Goal: Task Accomplishment & Management: Manage account settings

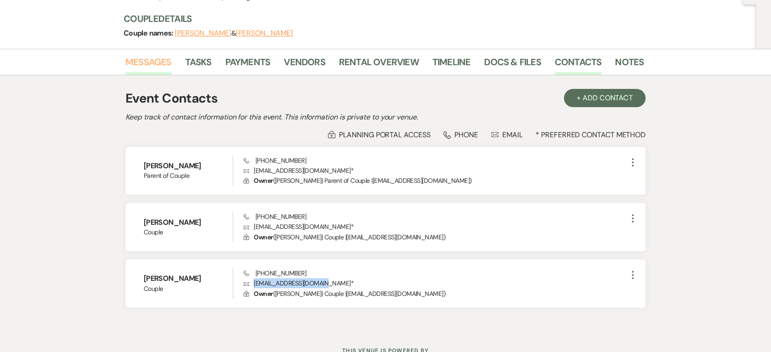
click at [141, 61] on link "Messages" at bounding box center [148, 65] width 46 height 20
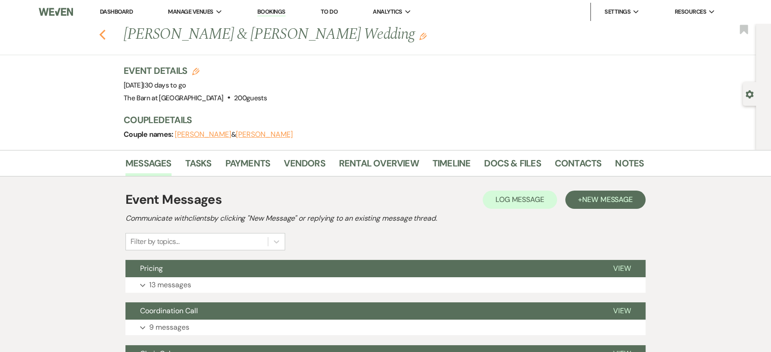
click at [105, 32] on use "button" at bounding box center [102, 35] width 6 height 10
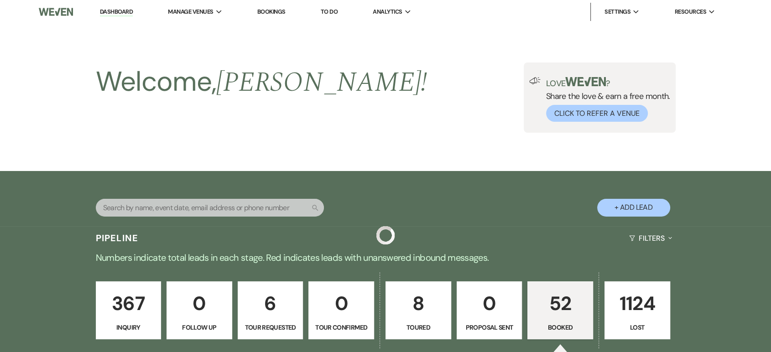
scroll to position [456, 0]
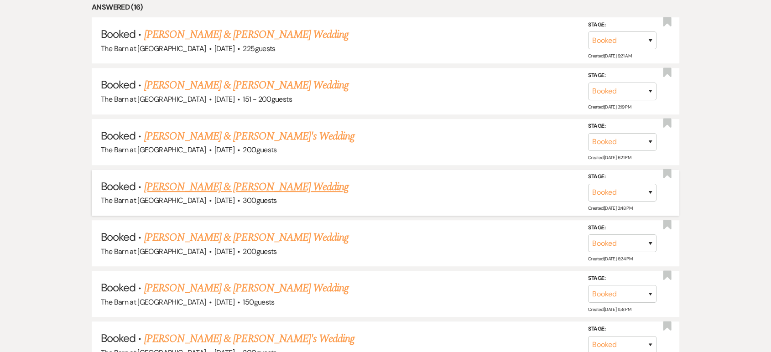
click at [214, 196] on span "[DATE]" at bounding box center [224, 201] width 20 height 10
click at [203, 189] on link "[PERSON_NAME] & [PERSON_NAME] Wedding" at bounding box center [246, 187] width 204 height 16
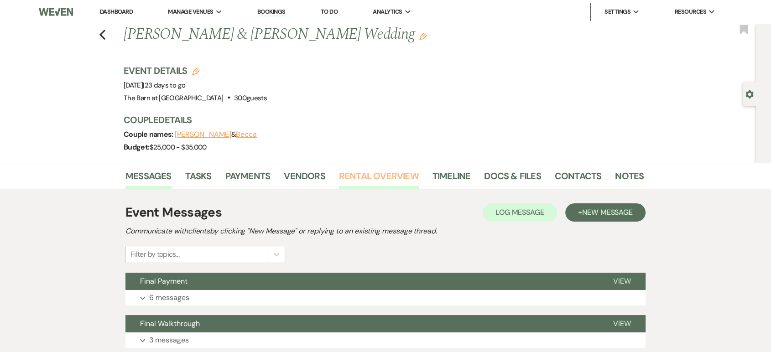
click at [401, 172] on link "Rental Overview" at bounding box center [379, 179] width 80 height 20
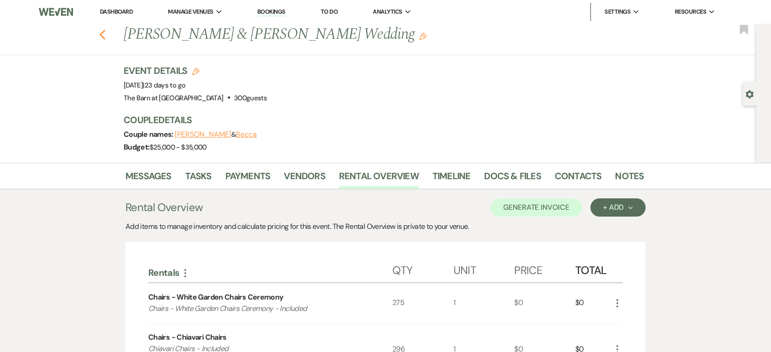
click at [104, 39] on icon "Previous" at bounding box center [102, 34] width 7 height 11
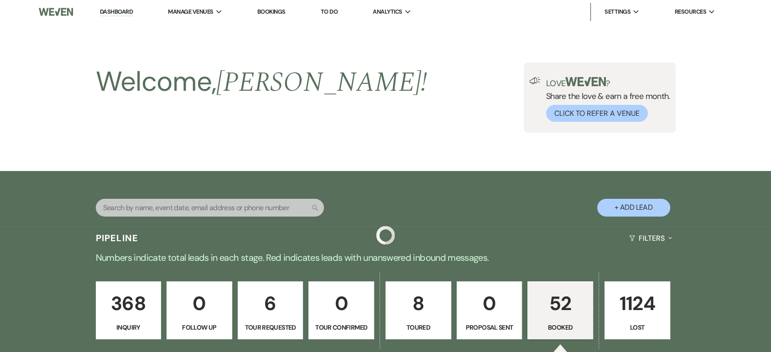
scroll to position [456, 0]
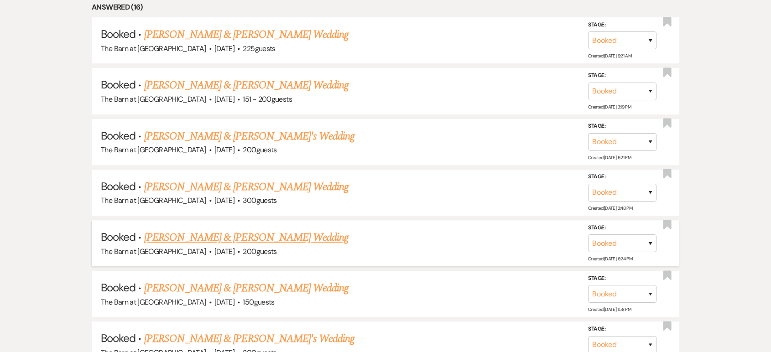
click at [223, 233] on link "[PERSON_NAME] & [PERSON_NAME] Wedding" at bounding box center [246, 237] width 204 height 16
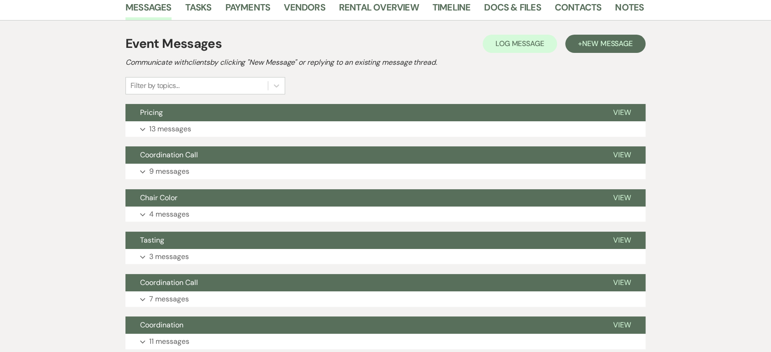
scroll to position [152, 0]
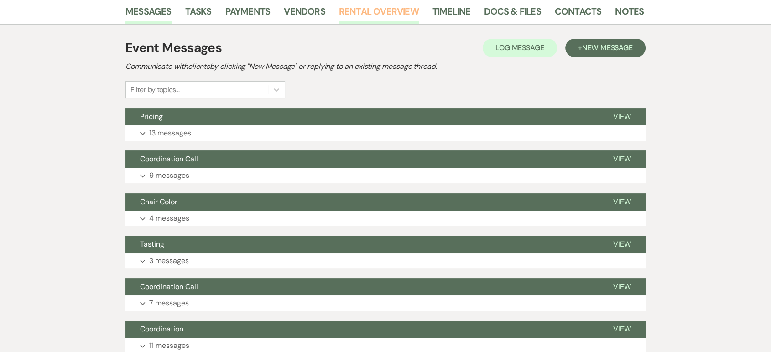
click at [356, 12] on link "Rental Overview" at bounding box center [379, 14] width 80 height 20
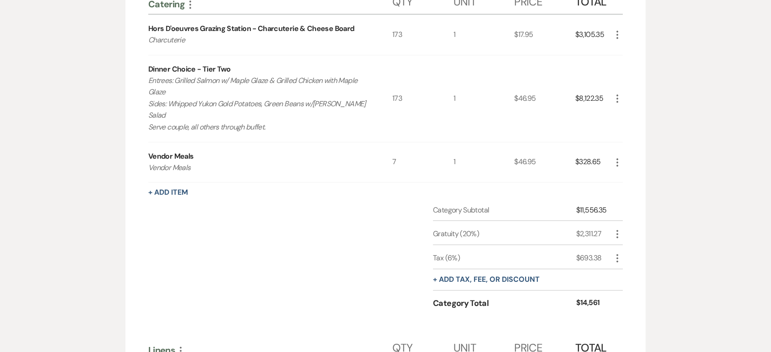
scroll to position [1419, 0]
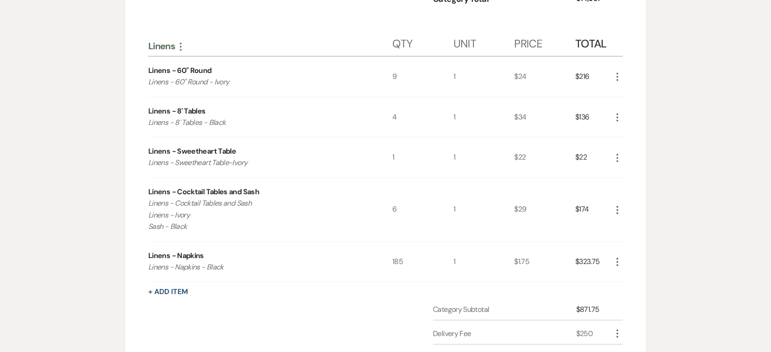
click at [617, 206] on use "button" at bounding box center [617, 210] width 2 height 8
click at [637, 229] on button "Pencil Edit" at bounding box center [635, 227] width 47 height 15
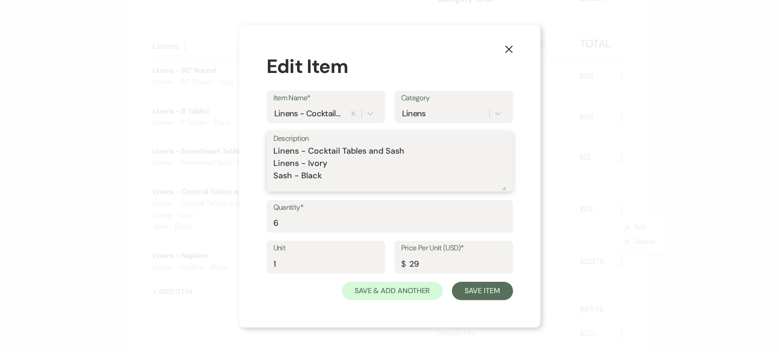
click at [337, 183] on textarea "Linens - Cocktail Tables and Sash Linens - Ivory Sash - Black" at bounding box center [389, 168] width 233 height 46
type textarea "Linens - Cocktail Tables and Sash Linens - Ivory Sash - Black Organza"
click at [494, 288] on button "Save Item" at bounding box center [482, 291] width 61 height 18
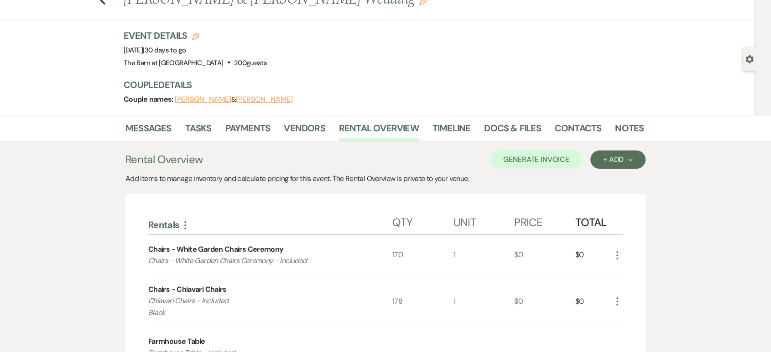
scroll to position [0, 0]
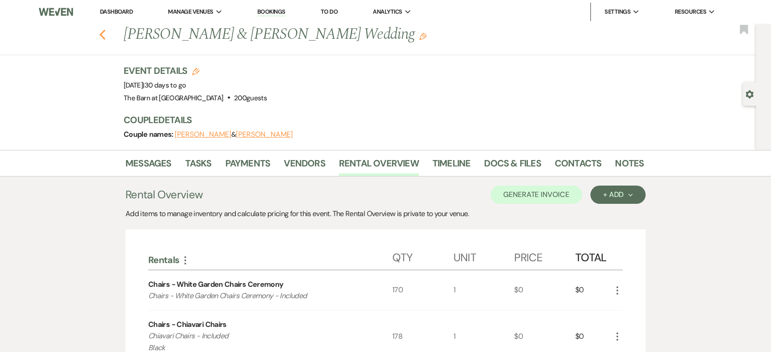
click at [106, 30] on icon "Previous" at bounding box center [102, 34] width 7 height 11
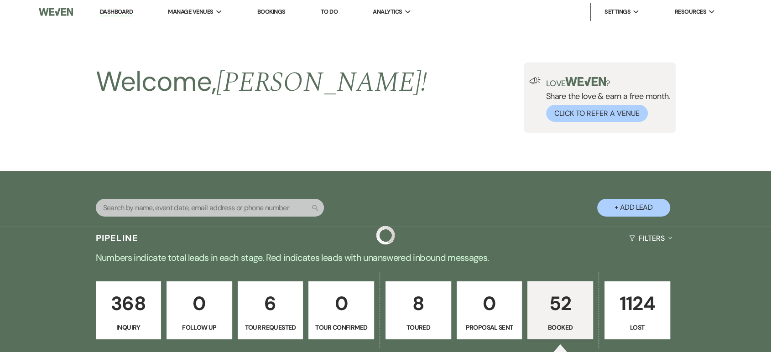
scroll to position [456, 0]
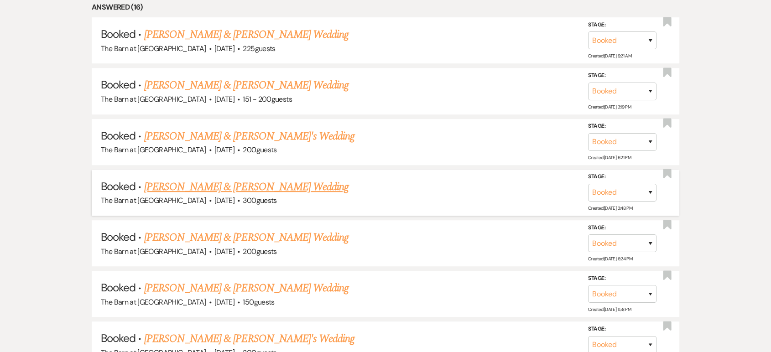
click at [214, 185] on link "[PERSON_NAME] & [PERSON_NAME] Wedding" at bounding box center [246, 187] width 204 height 16
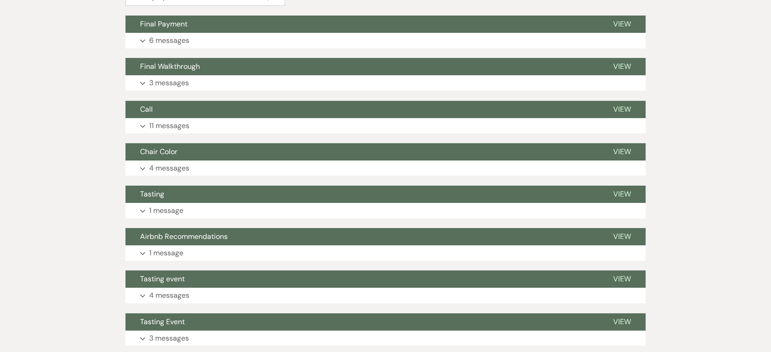
scroll to position [152, 0]
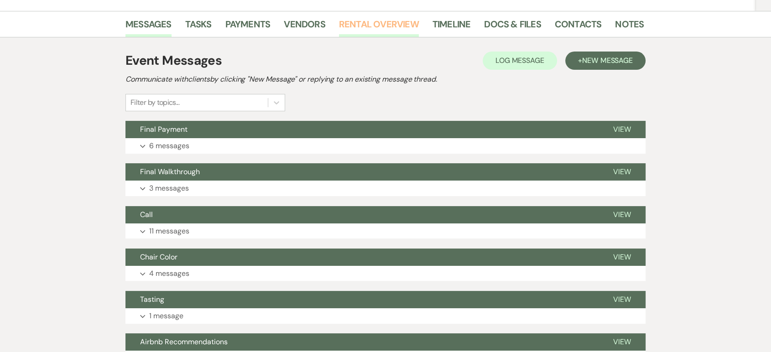
click at [379, 24] on link "Rental Overview" at bounding box center [379, 27] width 80 height 20
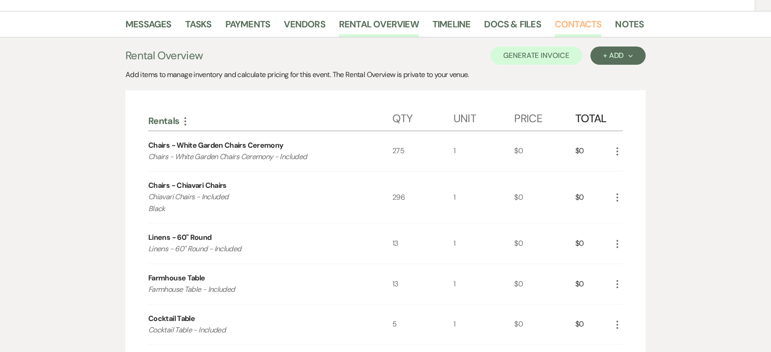
click at [582, 25] on link "Contacts" at bounding box center [578, 27] width 47 height 20
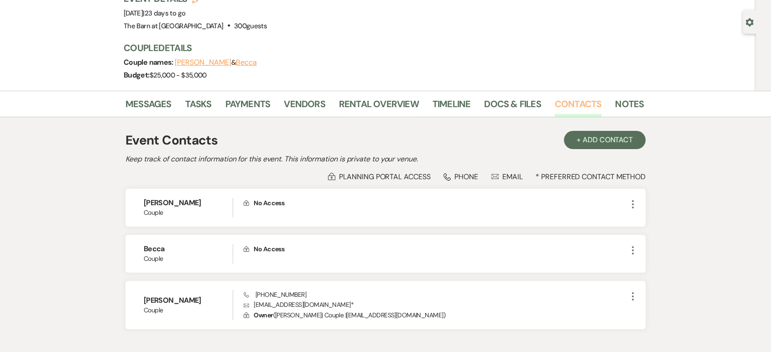
scroll to position [129, 0]
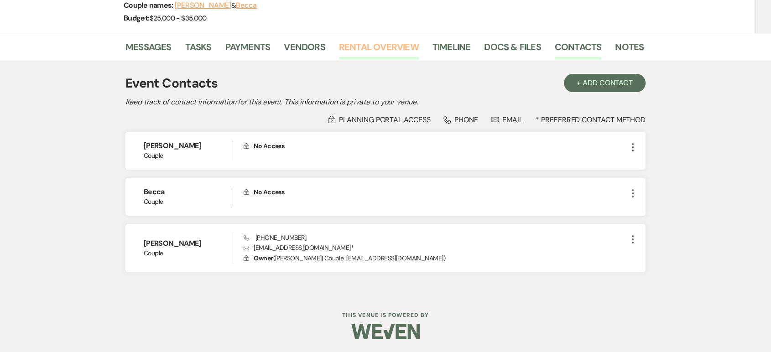
click at [382, 43] on link "Rental Overview" at bounding box center [379, 50] width 80 height 20
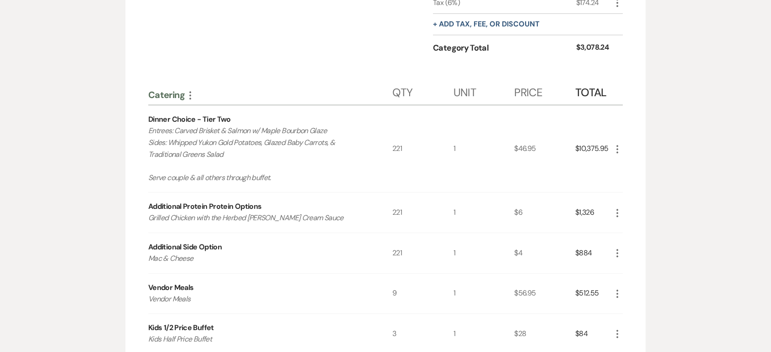
scroll to position [1014, 0]
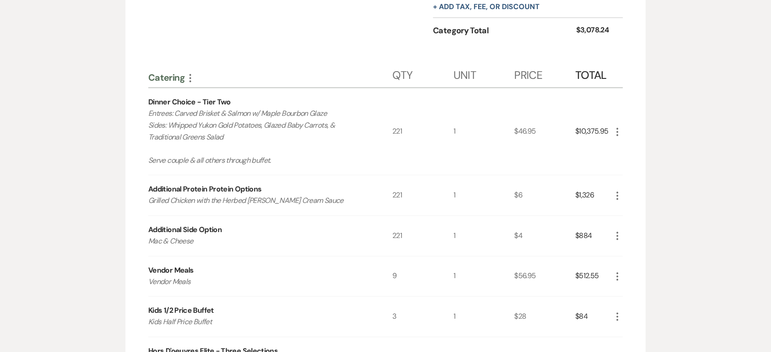
click at [616, 128] on use "button" at bounding box center [617, 132] width 2 height 8
click at [633, 146] on button "Pencil Edit" at bounding box center [635, 149] width 47 height 15
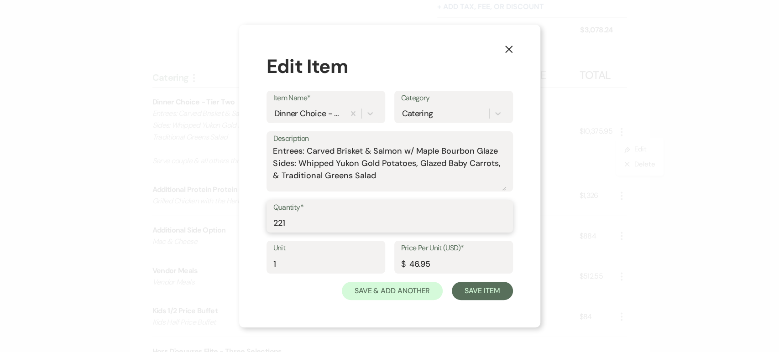
click at [302, 220] on input "221" at bounding box center [389, 223] width 233 height 18
type input "226"
click at [486, 291] on button "Save Item" at bounding box center [482, 291] width 61 height 18
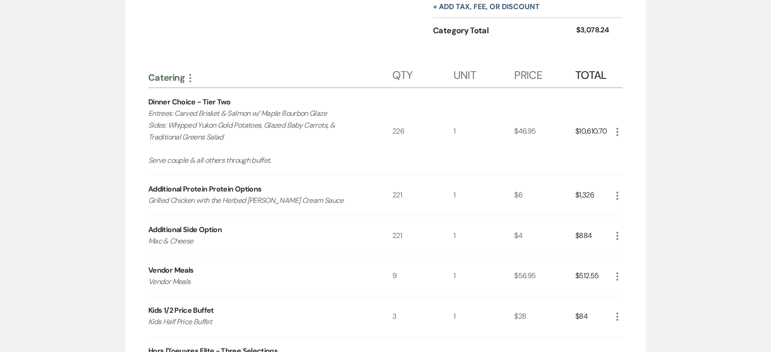
click at [617, 194] on use "button" at bounding box center [617, 196] width 2 height 8
click at [628, 210] on button "Pencil Edit" at bounding box center [635, 213] width 47 height 15
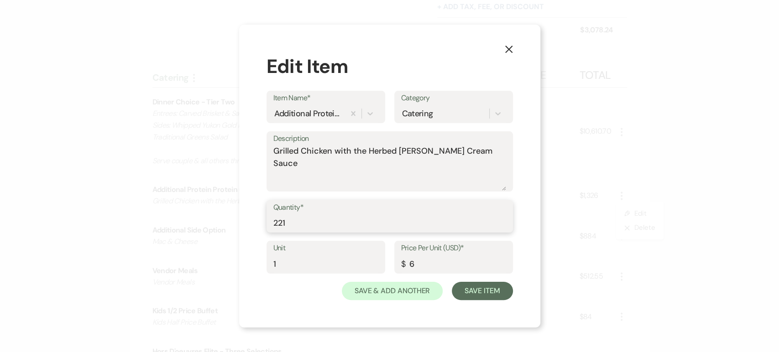
click at [304, 228] on input "221" at bounding box center [389, 223] width 233 height 18
type input "226"
click at [471, 288] on button "Save Item" at bounding box center [482, 291] width 61 height 18
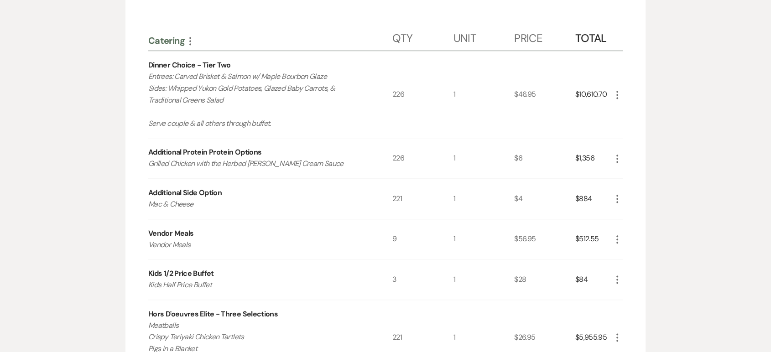
scroll to position [1064, 0]
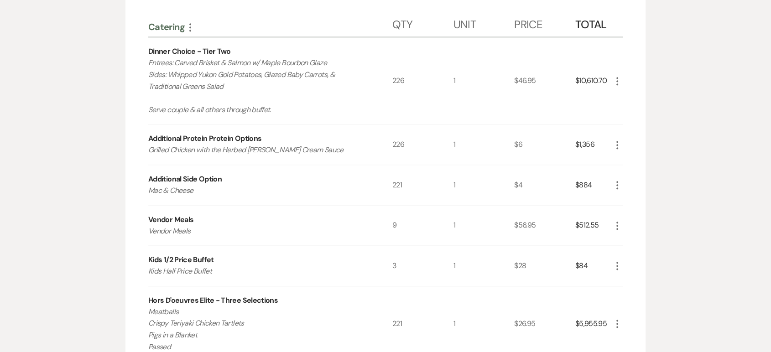
click at [617, 184] on use "button" at bounding box center [617, 185] width 2 height 8
click at [630, 201] on button "Pencil Edit" at bounding box center [635, 203] width 47 height 15
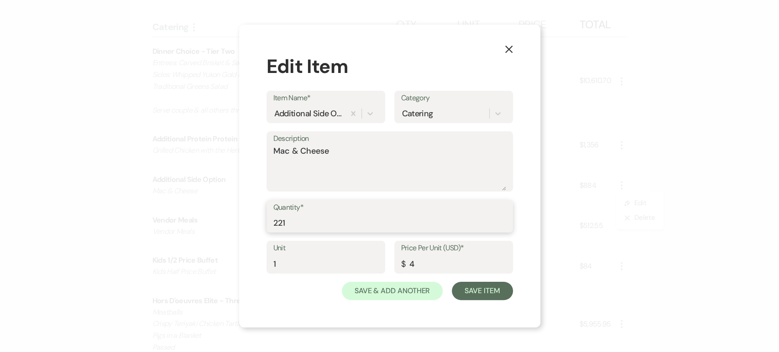
click at [335, 222] on input "221" at bounding box center [389, 223] width 233 height 18
type input "226"
click at [491, 292] on button "Save Item" at bounding box center [482, 291] width 61 height 18
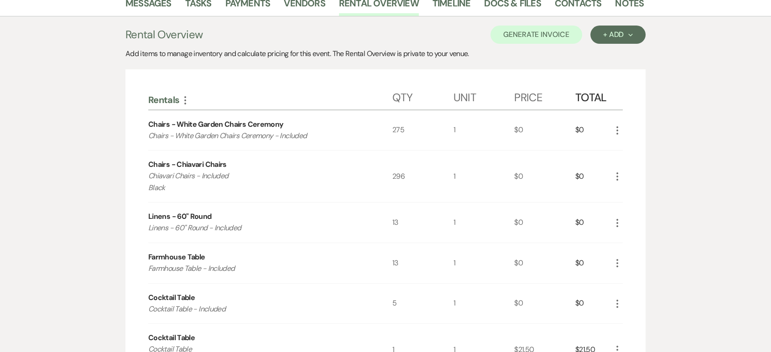
scroll to position [152, 0]
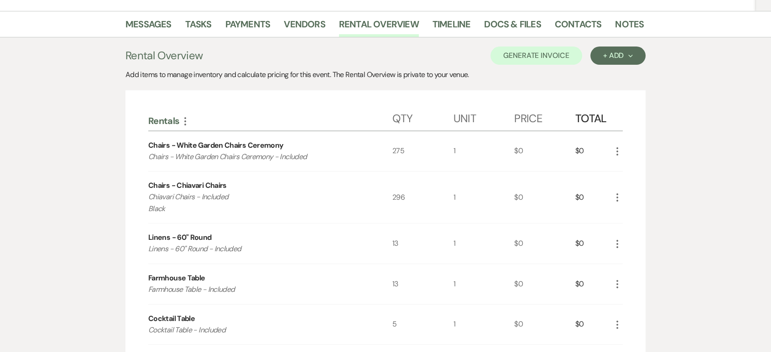
click at [619, 195] on icon "More" at bounding box center [617, 197] width 11 height 11
click at [639, 215] on button "Pencil Edit" at bounding box center [635, 215] width 47 height 15
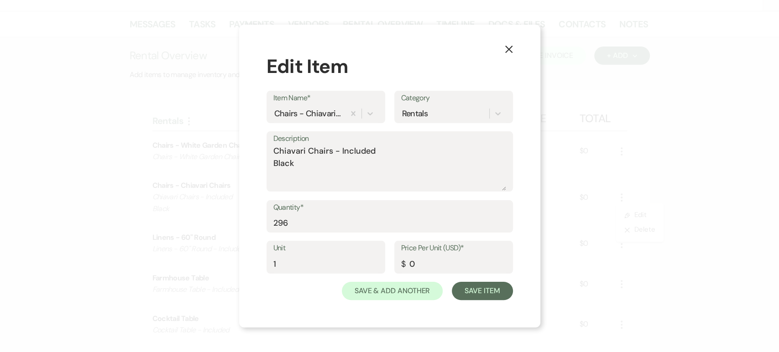
click at [352, 234] on div "Quantity* 296" at bounding box center [389, 220] width 246 height 41
click at [358, 224] on input "296" at bounding box center [389, 223] width 233 height 18
type input "232"
drag, startPoint x: 620, startPoint y: 6, endPoint x: 618, endPoint y: 17, distance: 11.2
click at [618, 17] on div "X Edit Item Item Name* Chairs - Chiavari Chairs Category Rentals Description Ch…" at bounding box center [389, 176] width 779 height 352
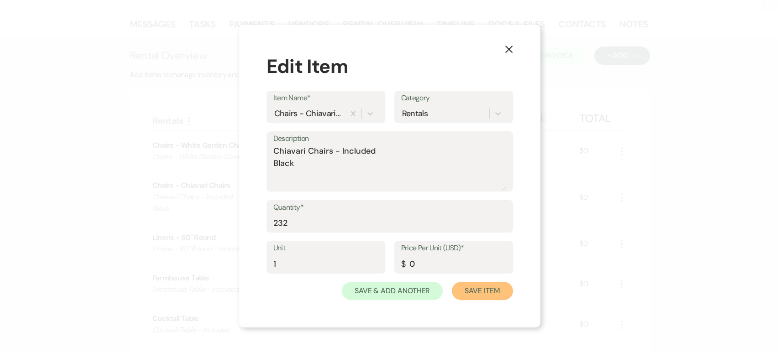
click at [474, 290] on button "Save Item" at bounding box center [482, 291] width 61 height 18
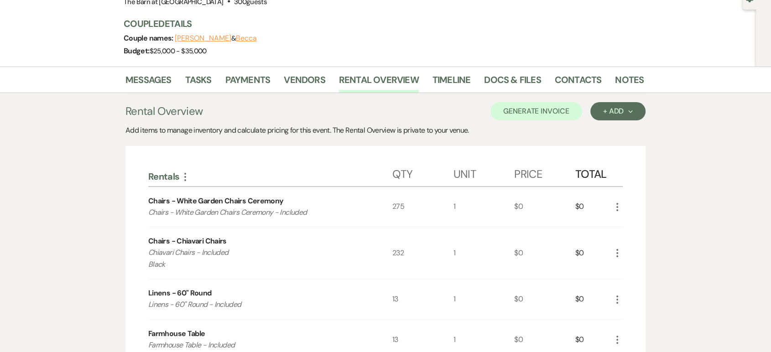
scroll to position [203, 0]
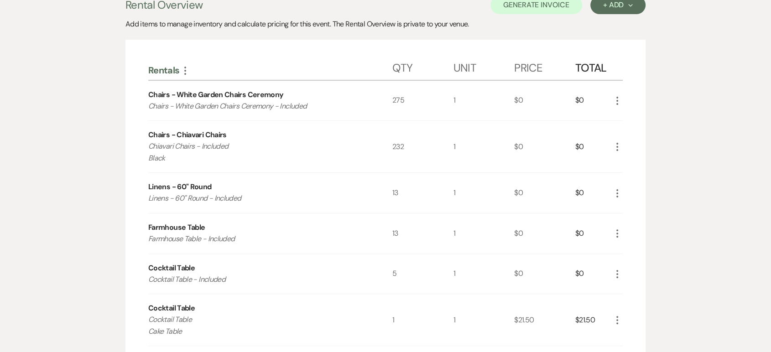
click at [618, 99] on icon "More" at bounding box center [617, 100] width 11 height 11
click at [636, 116] on button "Pencil Edit" at bounding box center [635, 118] width 47 height 15
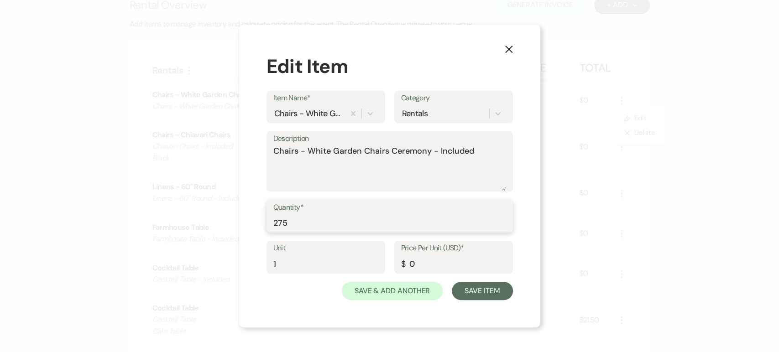
click at [367, 229] on input "275" at bounding box center [389, 223] width 233 height 18
type input "2"
type input "220"
click at [479, 291] on button "Save Item" at bounding box center [482, 291] width 61 height 18
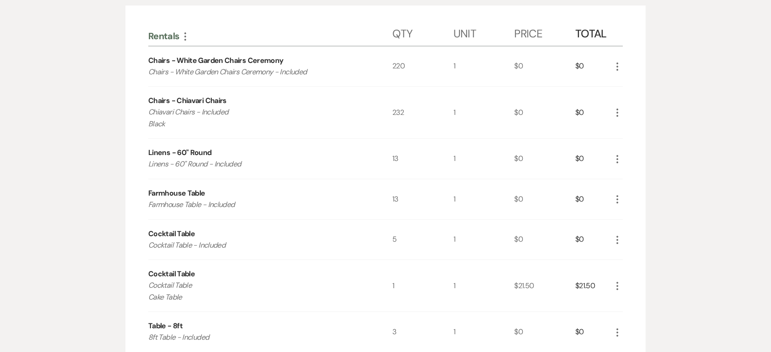
scroll to position [253, 0]
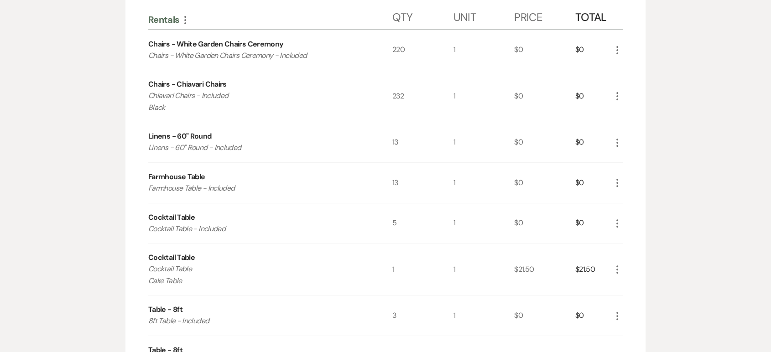
click at [616, 141] on icon "More" at bounding box center [617, 142] width 11 height 11
click at [642, 156] on button "Pencil Edit" at bounding box center [635, 160] width 47 height 15
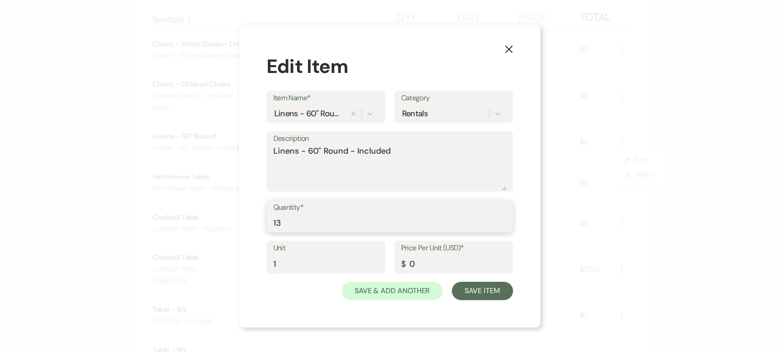
click at [345, 225] on input "13" at bounding box center [389, 223] width 233 height 18
type input "14"
click at [488, 292] on button "Save Item" at bounding box center [482, 291] width 61 height 18
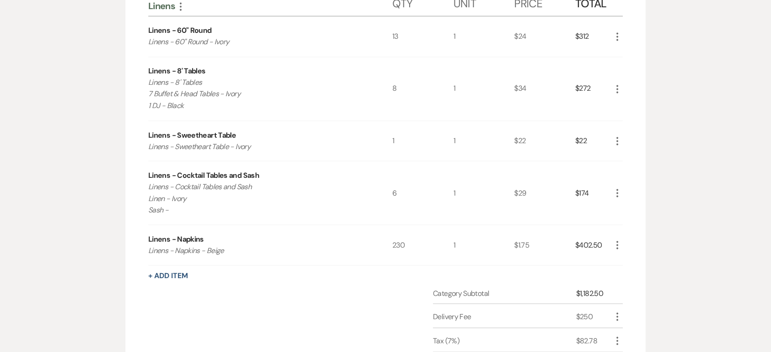
scroll to position [1622, 0]
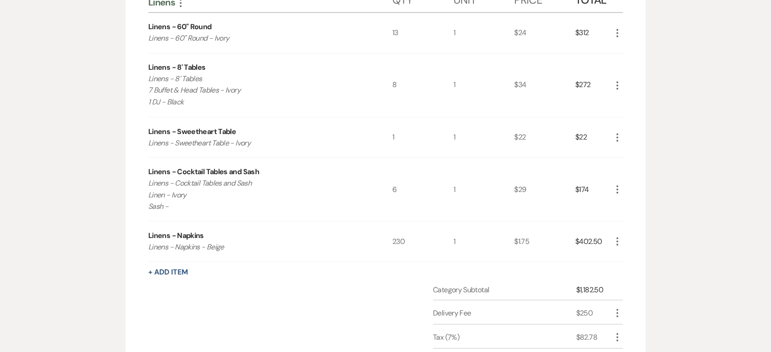
click at [615, 32] on icon "More" at bounding box center [617, 32] width 11 height 11
click at [636, 49] on button "Pencil Edit" at bounding box center [635, 50] width 47 height 15
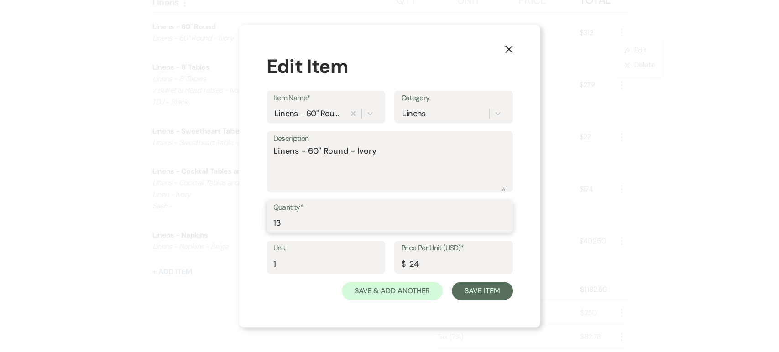
click at [343, 225] on input "13" at bounding box center [389, 223] width 233 height 18
type input "14"
click at [477, 287] on button "Save Item" at bounding box center [482, 291] width 61 height 18
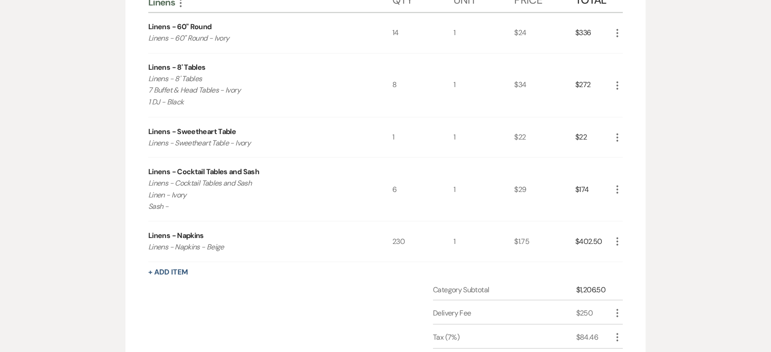
click at [616, 241] on icon "More" at bounding box center [617, 241] width 11 height 11
click at [633, 255] on button "Pencil Edit" at bounding box center [635, 259] width 47 height 15
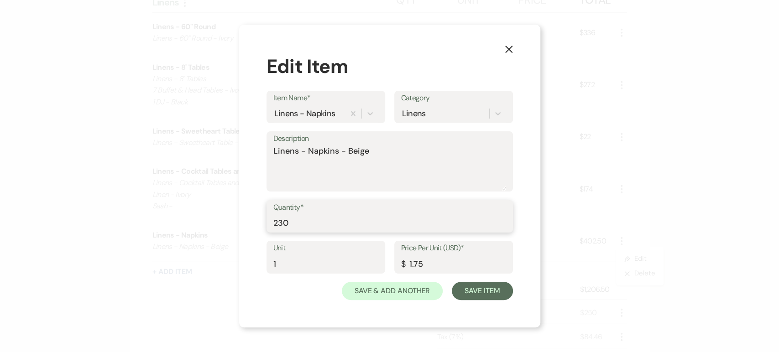
click at [361, 226] on input "230" at bounding box center [389, 223] width 233 height 18
type input "235"
click at [452, 282] on button "Save Item" at bounding box center [482, 291] width 61 height 18
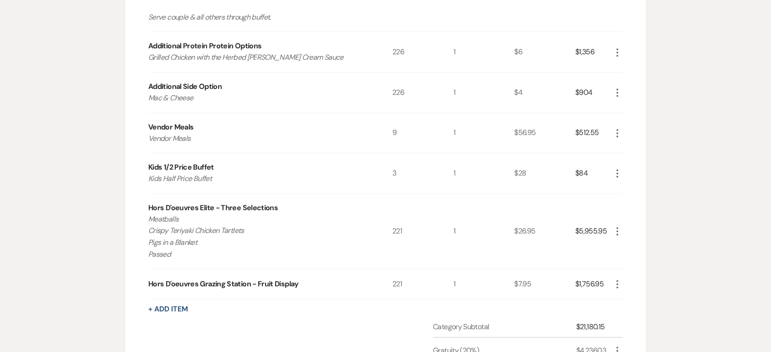
scroll to position [1317, 0]
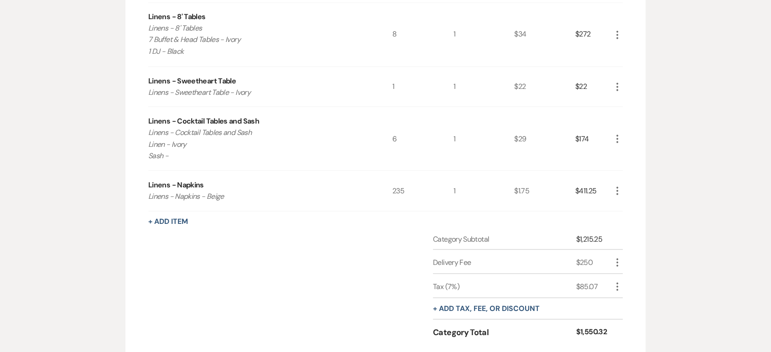
scroll to position [1622, 0]
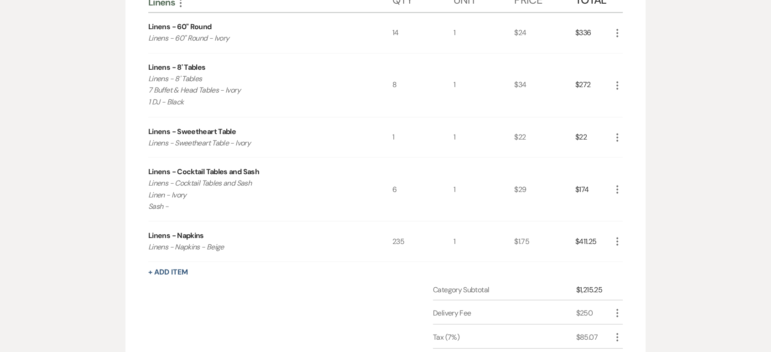
click at [617, 189] on icon "More" at bounding box center [617, 189] width 11 height 11
click at [628, 207] on button "Pencil Edit" at bounding box center [635, 207] width 47 height 15
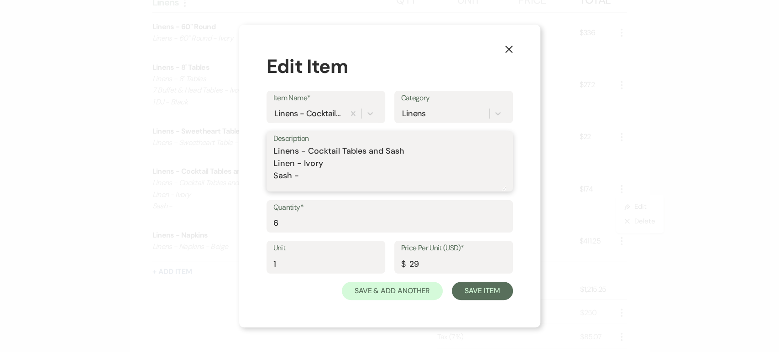
click at [310, 178] on textarea "Linens - Cocktail Tables and Sash Linen - Ivory Sash -" at bounding box center [389, 168] width 233 height 46
type textarea "Linens - Cocktail Tables and Sash Linen - Ivory Sash - Crush Antique Gold"
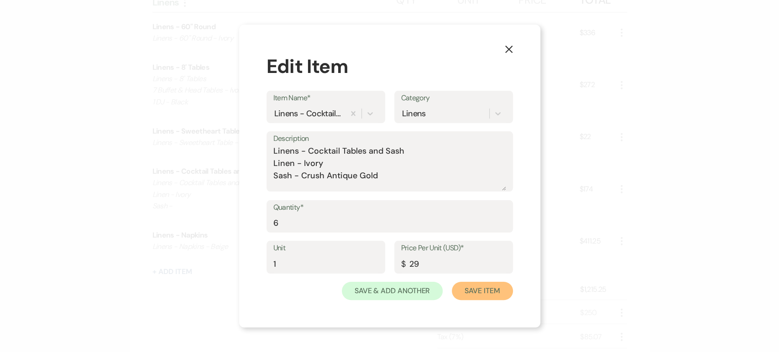
click at [493, 290] on button "Save Item" at bounding box center [482, 291] width 61 height 18
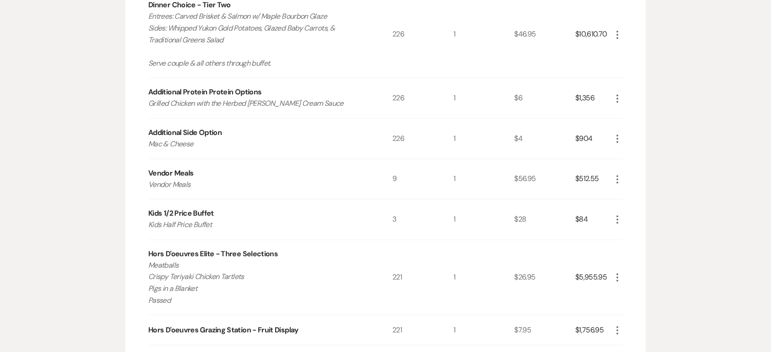
scroll to position [1142, 0]
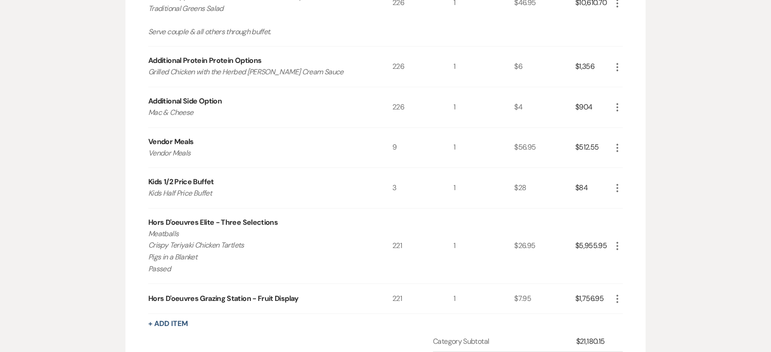
click at [617, 242] on use "button" at bounding box center [617, 246] width 2 height 8
click at [631, 265] on button "Pencil Edit" at bounding box center [635, 264] width 47 height 15
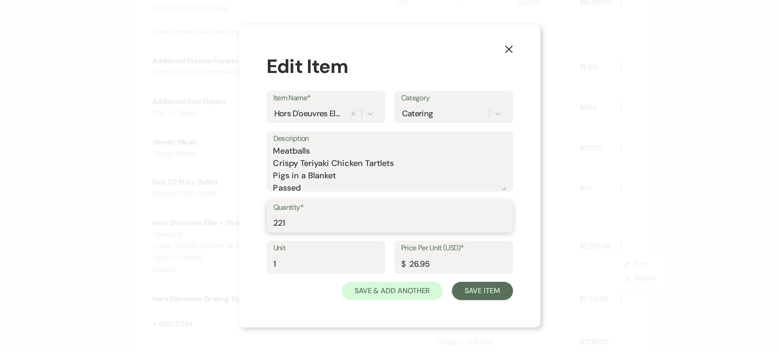
click at [432, 226] on input "221" at bounding box center [389, 223] width 233 height 18
type input "226"
click at [485, 290] on button "Save Item" at bounding box center [482, 291] width 61 height 18
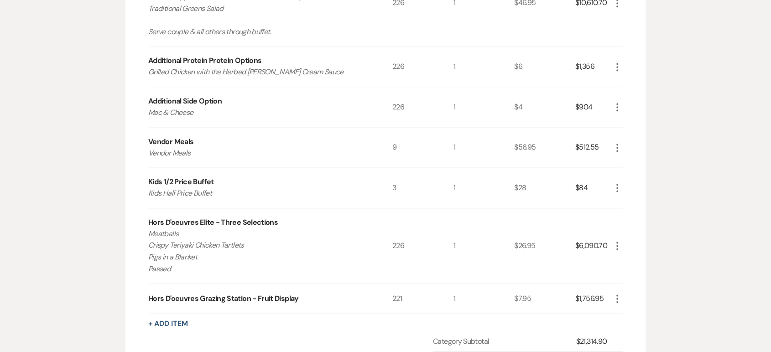
click at [618, 295] on icon "More" at bounding box center [617, 298] width 11 height 11
click at [625, 313] on icon "Pencil" at bounding box center [624, 316] width 5 height 7
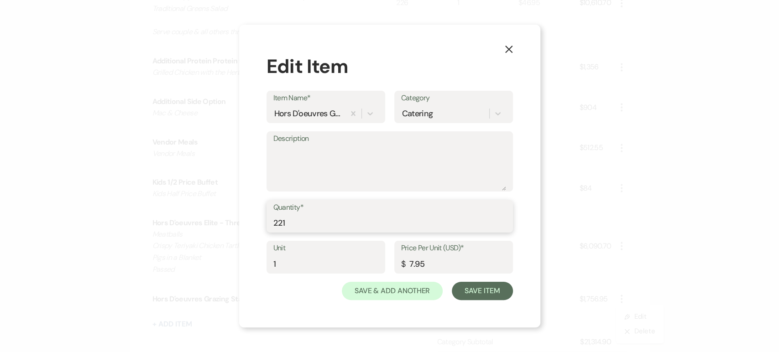
click at [377, 226] on input "221" at bounding box center [389, 223] width 233 height 18
type input "226"
click at [484, 289] on button "Save Item" at bounding box center [482, 291] width 61 height 18
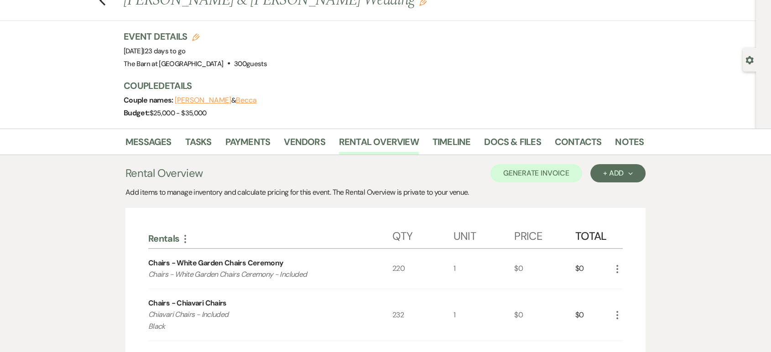
scroll to position [0, 0]
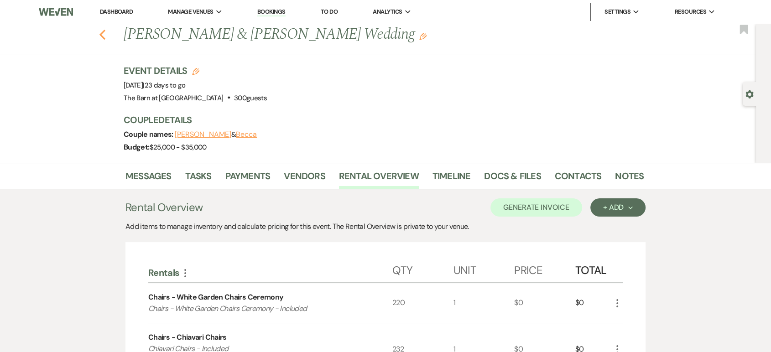
click at [106, 38] on icon "Previous" at bounding box center [102, 34] width 7 height 11
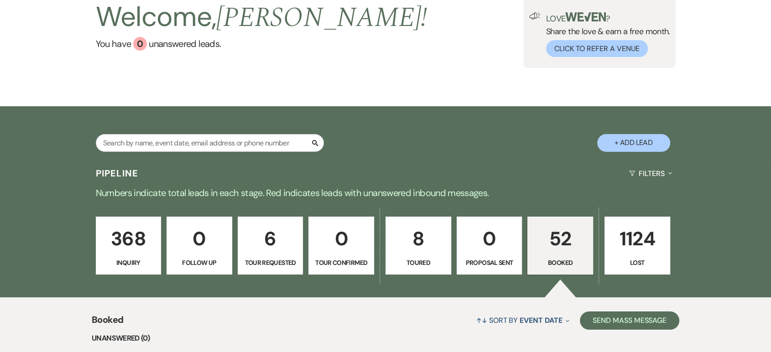
scroll to position [203, 0]
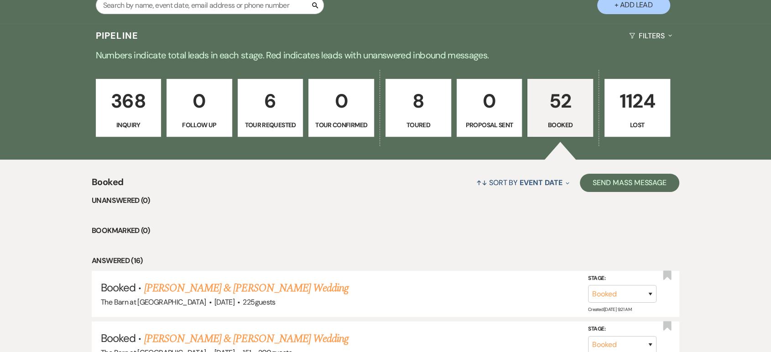
click at [146, 116] on p "368" at bounding box center [129, 101] width 54 height 31
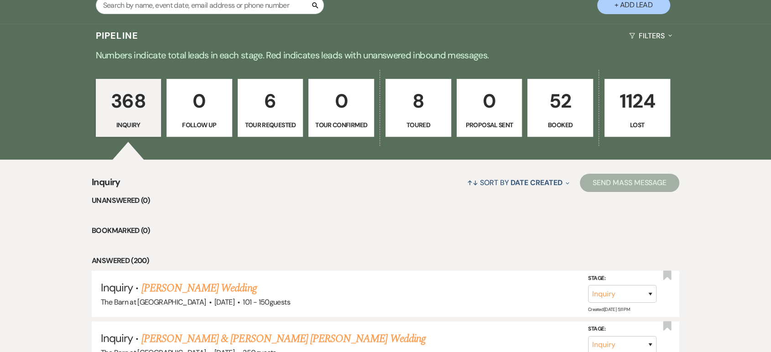
click at [639, 3] on button "+ Add Lead" at bounding box center [633, 5] width 73 height 18
select select "629"
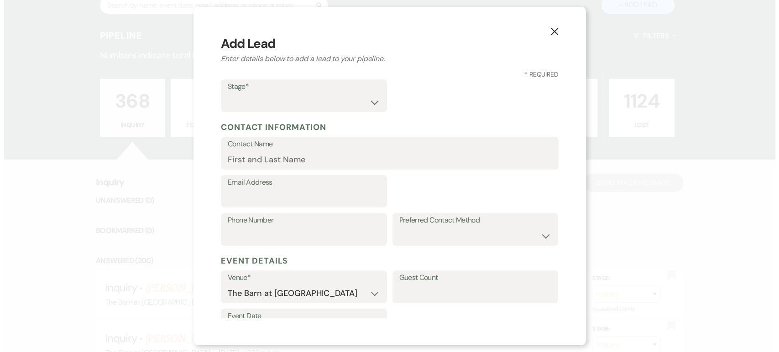
scroll to position [203, 0]
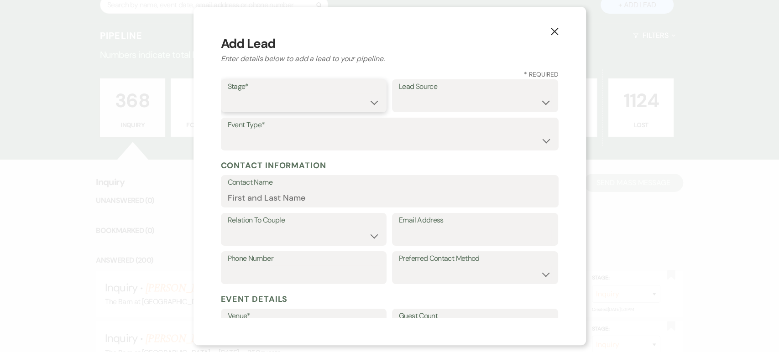
click at [349, 102] on select "Inquiry Follow Up Tour Requested Tour Confirmed Toured Proposal Sent Booked Lost" at bounding box center [304, 103] width 152 height 18
select select "1"
click at [228, 94] on select "Inquiry Follow Up Tour Requested Tour Confirmed Toured Proposal Sent Booked Lost" at bounding box center [304, 103] width 152 height 18
click at [356, 139] on select "Wedding Anniversary Party Baby Shower Bachelorette / Bachelor Party Birthday Pa…" at bounding box center [390, 141] width 324 height 18
select select "1"
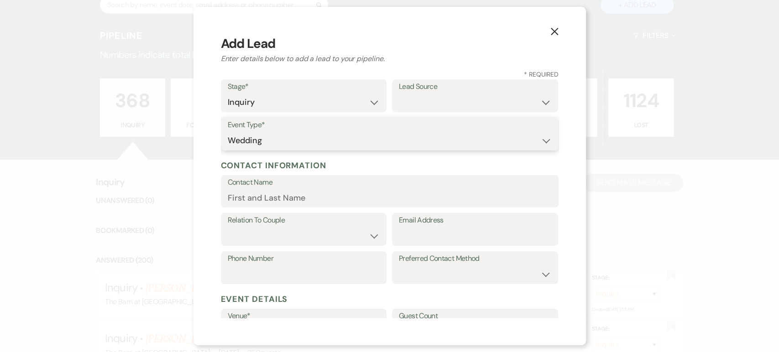
click at [228, 132] on select "Wedding Anniversary Party Baby Shower Bachelorette / Bachelor Party Birthday Pa…" at bounding box center [390, 141] width 324 height 18
click at [447, 232] on input "Email Address" at bounding box center [475, 236] width 152 height 18
click at [480, 262] on label "Preferred Contact Method" at bounding box center [475, 258] width 152 height 13
click at [439, 239] on input "Email Address" at bounding box center [475, 236] width 152 height 18
click at [440, 235] on input "Email Address" at bounding box center [475, 236] width 152 height 18
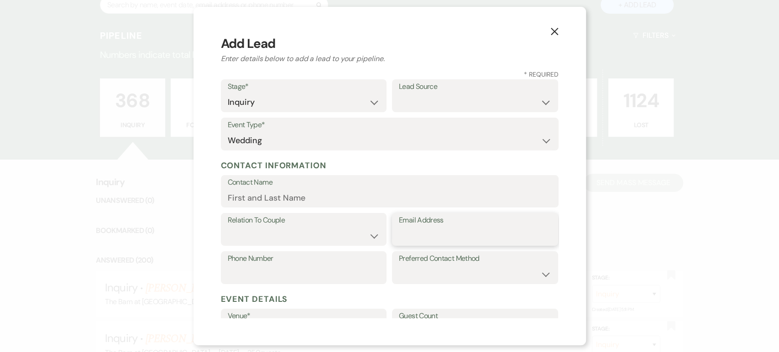
paste input "[EMAIL_ADDRESS][DOMAIN_NAME]"
type input "[EMAIL_ADDRESS][DOMAIN_NAME]"
click at [260, 199] on input "Contact Name" at bounding box center [390, 198] width 324 height 18
paste input "[EMAIL_ADDRESS][DOMAIN_NAME]"
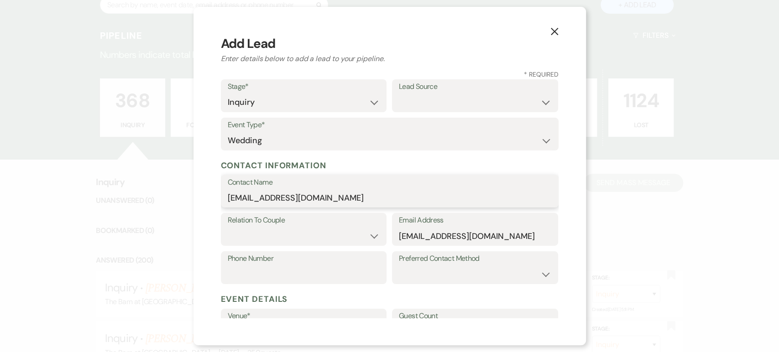
drag, startPoint x: 216, startPoint y: 204, endPoint x: 170, endPoint y: 211, distance: 46.1
click at [170, 211] on div "X Add Lead Enter details below to add a lead to your pipeline. * Required Stage…" at bounding box center [389, 176] width 779 height 352
paste input "[PERSON_NAME]"
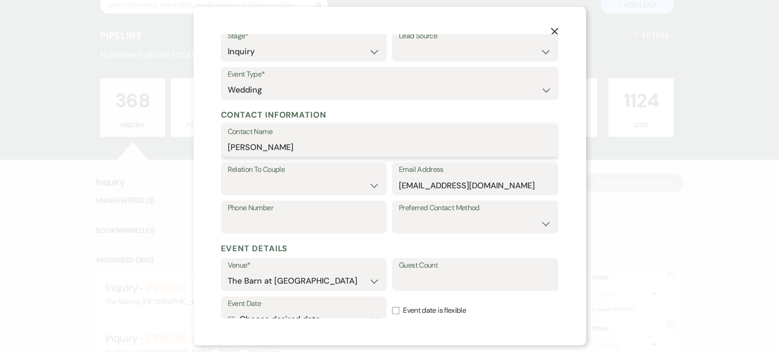
type input "[PERSON_NAME]"
click at [294, 186] on select "Couple Planner Parent of Couple Family Member Friend Other" at bounding box center [304, 186] width 152 height 18
select select "1"
click at [228, 177] on select "Couple Planner Parent of Couple Family Member Friend Other" at bounding box center [304, 186] width 152 height 18
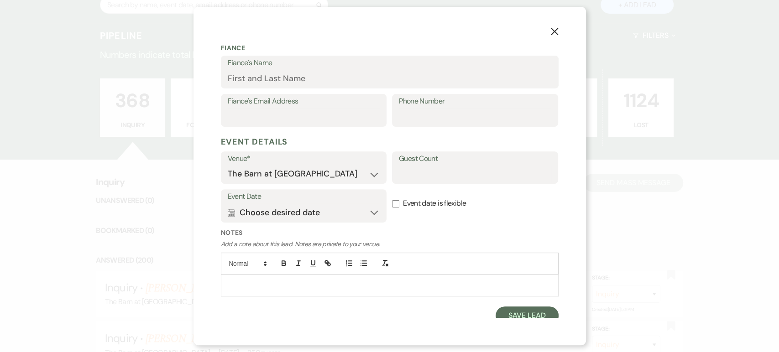
scroll to position [258, 0]
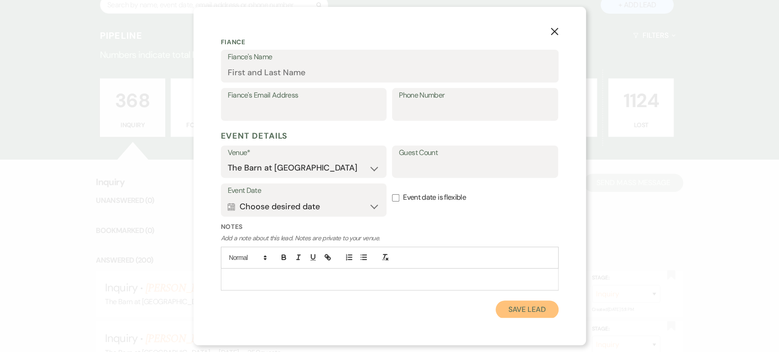
click at [505, 306] on button "Save Lead" at bounding box center [526, 310] width 62 height 18
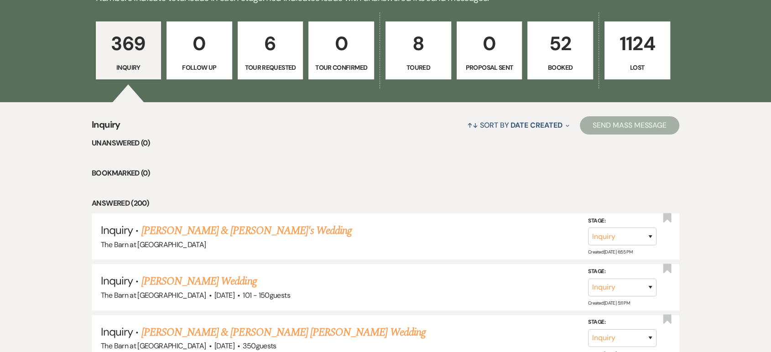
scroll to position [304, 0]
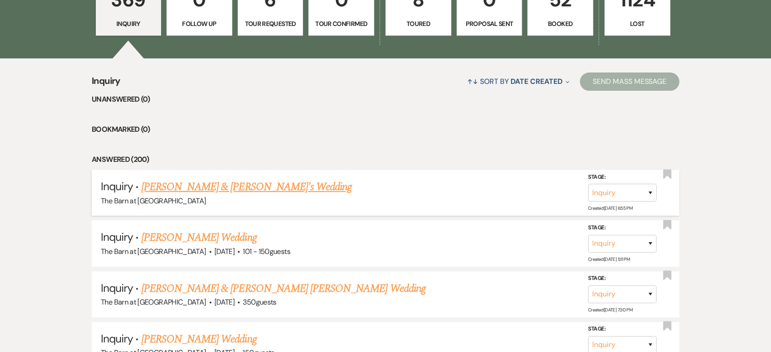
click at [242, 192] on link "[PERSON_NAME] & [PERSON_NAME]'s Wedding" at bounding box center [246, 187] width 211 height 16
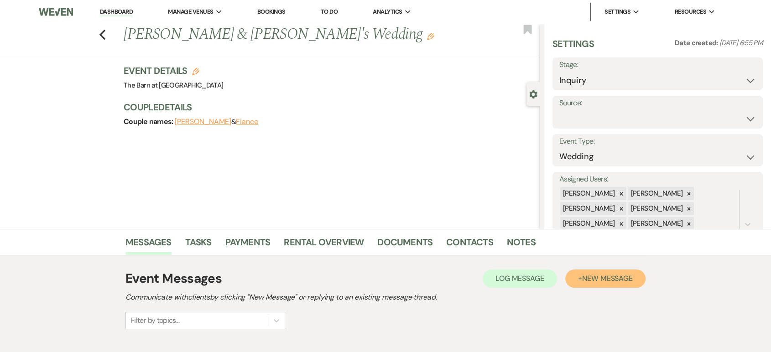
click at [584, 276] on span "New Message" at bounding box center [607, 279] width 51 height 10
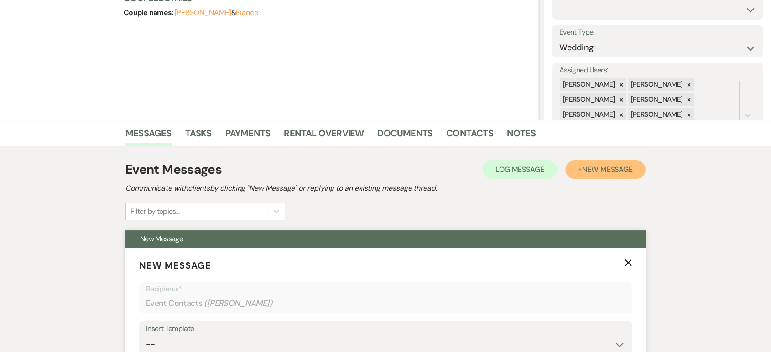
scroll to position [253, 0]
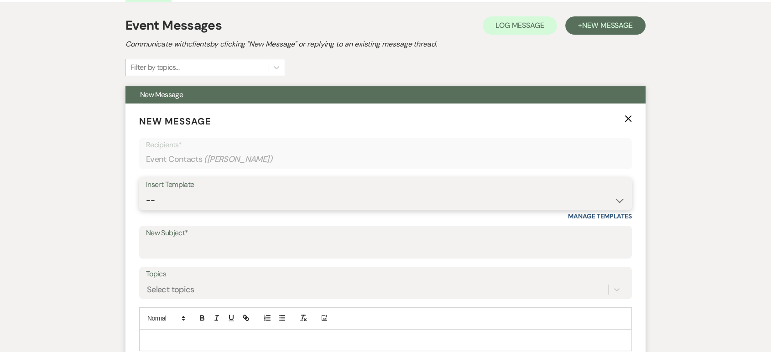
click at [184, 194] on select "-- Weven Planning Portal Introduction (Booked Events) Follow Up Not Available 2…" at bounding box center [385, 201] width 479 height 18
select select "2089"
click at [146, 192] on select "-- Weven Planning Portal Introduction (Booked Events) Follow Up Not Available 2…" at bounding box center [385, 201] width 479 height 18
type input "The Barn at [GEOGRAPHIC_DATA] Inquiry"
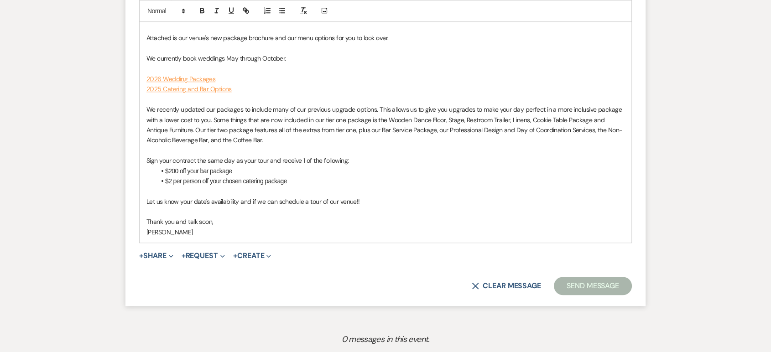
scroll to position [699, 0]
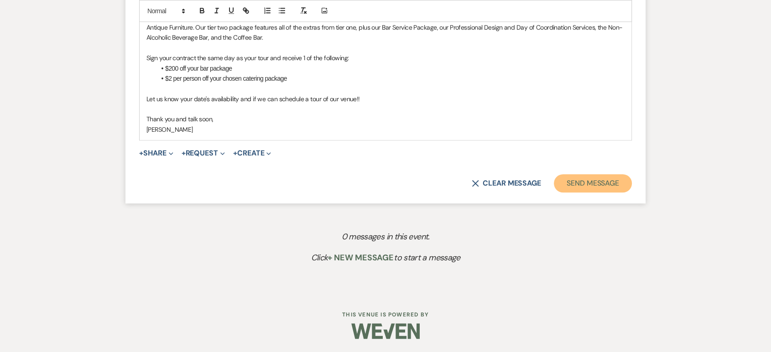
click at [609, 184] on button "Send Message" at bounding box center [593, 183] width 78 height 18
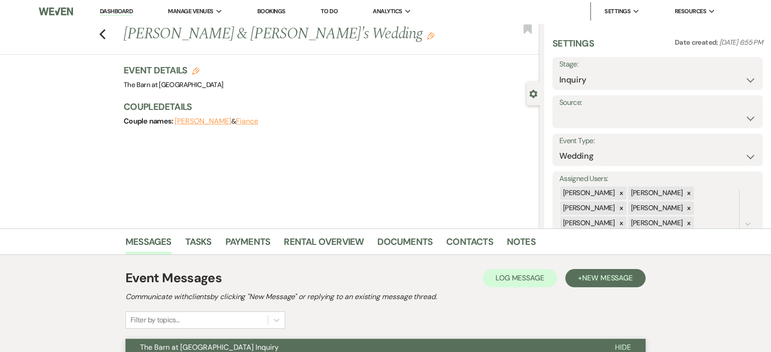
scroll to position [0, 0]
click at [106, 39] on icon "Previous" at bounding box center [102, 34] width 7 height 11
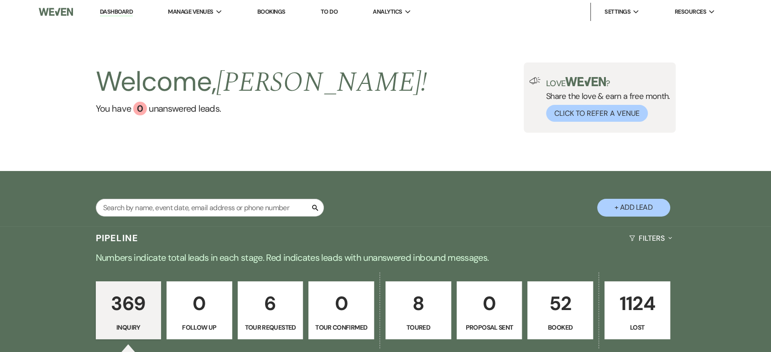
drag, startPoint x: 125, startPoint y: 9, endPoint x: 134, endPoint y: 2, distance: 11.4
click at [125, 9] on link "Dashboard" at bounding box center [116, 12] width 33 height 9
click at [553, 327] on p "Booked" at bounding box center [560, 327] width 54 height 10
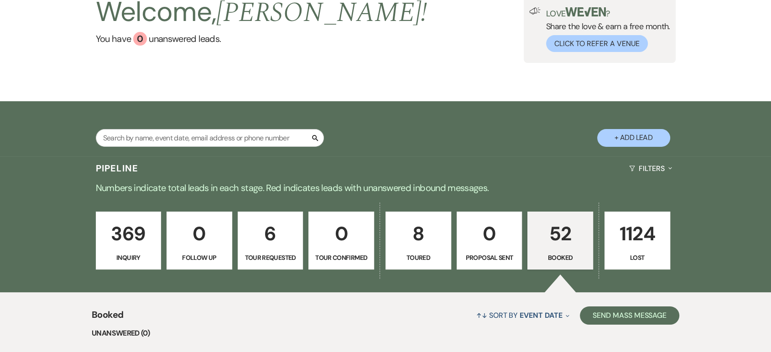
scroll to position [354, 0]
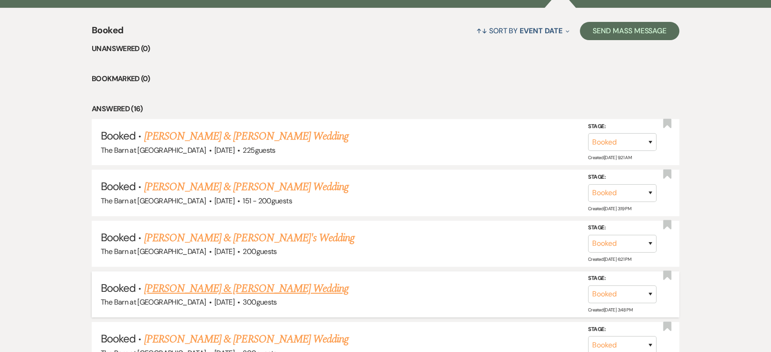
click at [219, 287] on link "[PERSON_NAME] & [PERSON_NAME] Wedding" at bounding box center [246, 289] width 204 height 16
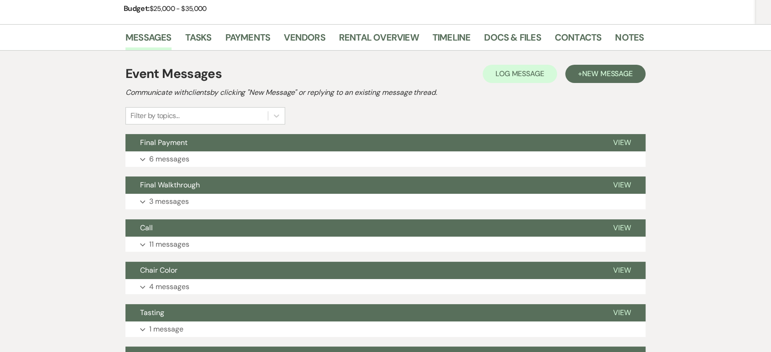
scroll to position [101, 0]
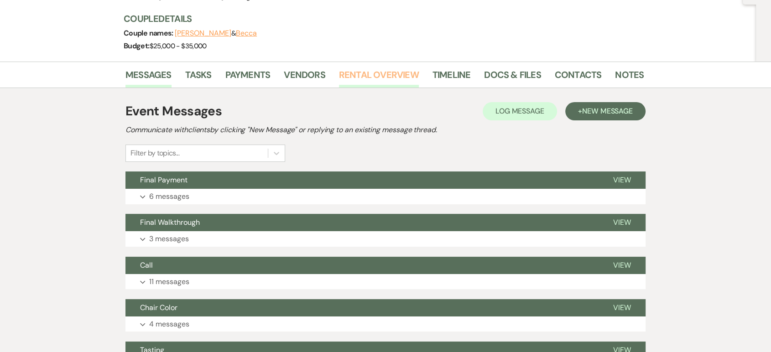
click at [404, 78] on link "Rental Overview" at bounding box center [379, 78] width 80 height 20
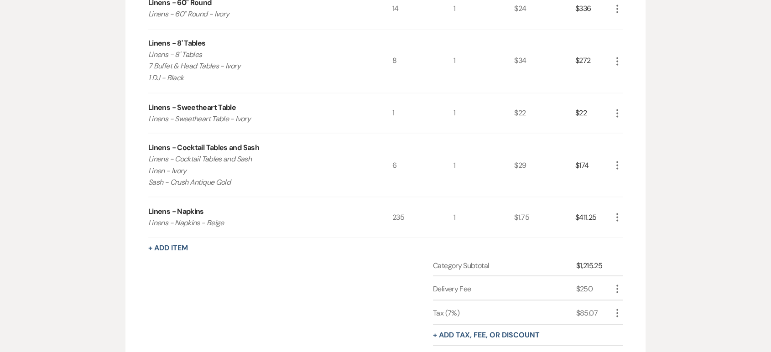
scroll to position [1622, 0]
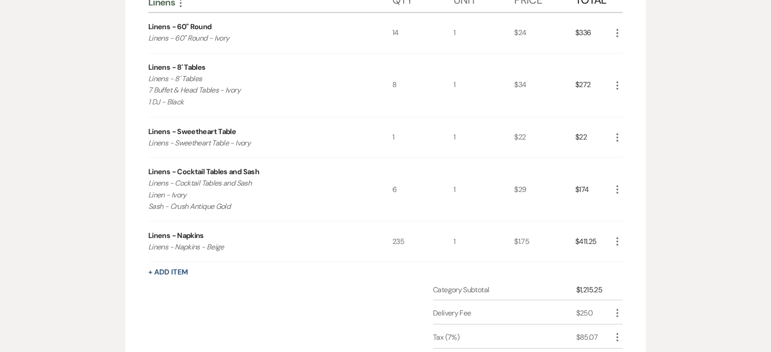
click at [616, 237] on use "button" at bounding box center [617, 241] width 2 height 8
click at [629, 254] on button "Pencil Edit" at bounding box center [635, 259] width 47 height 15
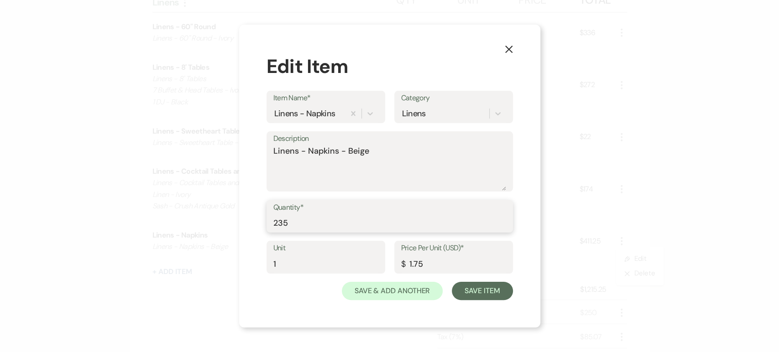
click at [306, 226] on input "235" at bounding box center [389, 223] width 233 height 18
type input "245"
click at [479, 286] on button "Save Item" at bounding box center [482, 291] width 61 height 18
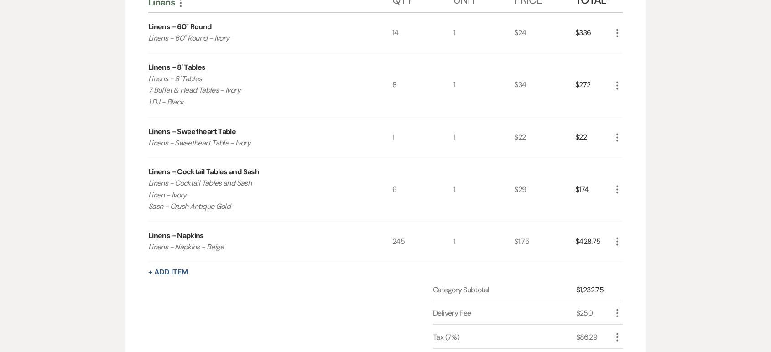
click at [617, 236] on icon "More" at bounding box center [617, 241] width 11 height 11
click at [636, 252] on button "Pencil Edit" at bounding box center [635, 259] width 47 height 15
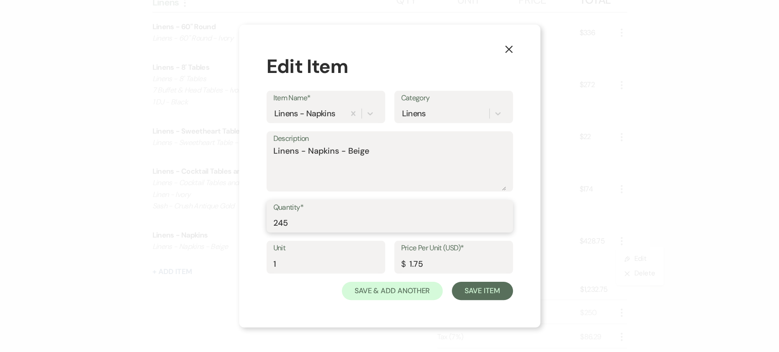
drag, startPoint x: 321, startPoint y: 224, endPoint x: 258, endPoint y: 217, distance: 63.3
click at [258, 217] on div "X Edit Item Item Name* Linens - Napkins Category Linens Description Linens - Na…" at bounding box center [389, 176] width 301 height 303
click at [383, 152] on textarea "Linens - Napkins - Beige" at bounding box center [389, 168] width 233 height 46
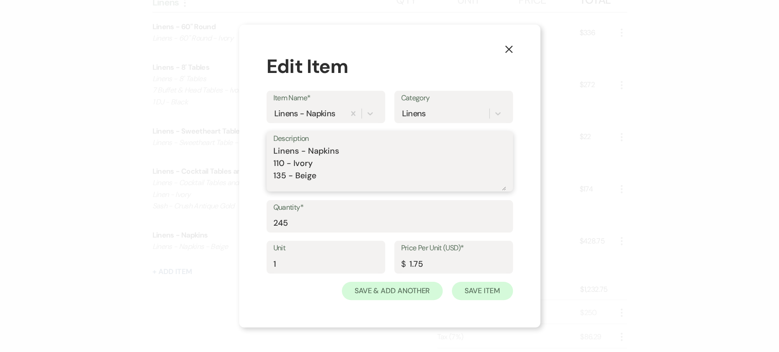
type textarea "Linens - Napkins 110 - Ivory 135 - Beige"
click at [489, 290] on button "Save Item" at bounding box center [482, 291] width 61 height 18
